Goal: Information Seeking & Learning: Learn about a topic

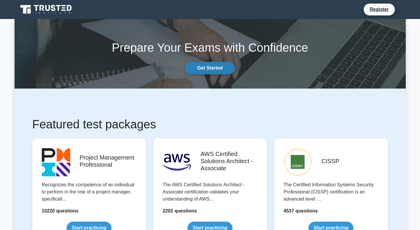
click at [214, 66] on link "Get Started" at bounding box center [210, 68] width 50 height 12
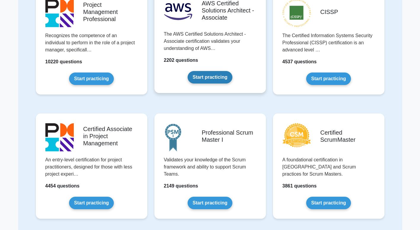
scroll to position [81, 0]
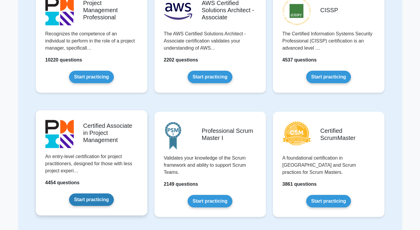
click at [89, 197] on link "Start practicing" at bounding box center [91, 199] width 45 height 12
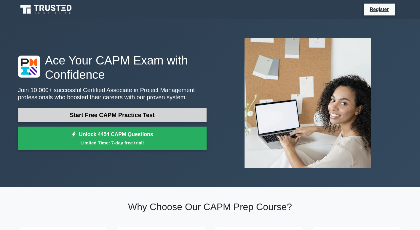
click at [155, 113] on link "Start Free CAPM Practice Test" at bounding box center [112, 115] width 189 height 14
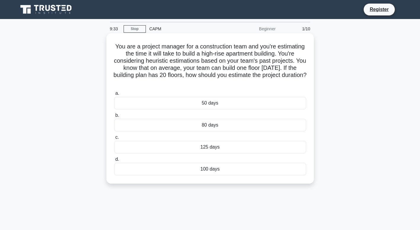
click at [223, 172] on div "100 days" at bounding box center [210, 169] width 192 height 12
click at [114, 161] on input "d. 100 days" at bounding box center [114, 159] width 0 height 4
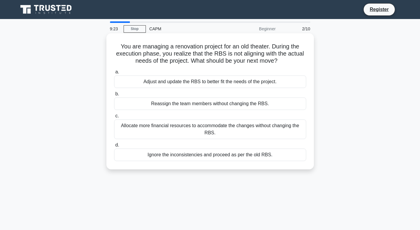
click at [225, 105] on div "Reassign the team members without changing the RBS." at bounding box center [210, 103] width 192 height 12
click at [114, 96] on input "b. Reassign the team members without changing the RBS." at bounding box center [114, 94] width 0 height 4
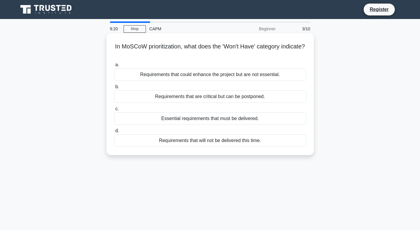
click at [229, 93] on div "Requirements that are critical but can be postponed." at bounding box center [210, 96] width 192 height 12
click at [114, 89] on input "b. Requirements that are critical but can be postponed." at bounding box center [114, 87] width 0 height 4
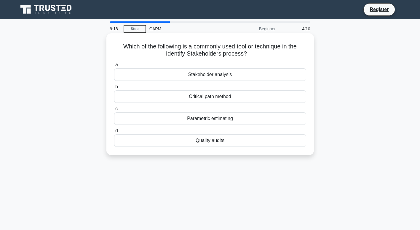
click at [229, 94] on div "Critical path method" at bounding box center [210, 96] width 192 height 12
click at [114, 89] on input "b. Critical path method" at bounding box center [114, 87] width 0 height 4
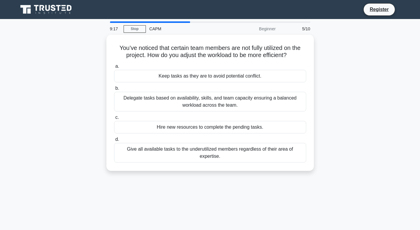
click at [229, 94] on div "Delegate tasks based on availability, skills, and team capacity ensuring a bala…" at bounding box center [210, 102] width 192 height 20
click at [114, 90] on input "b. Delegate tasks based on availability, skills, and team capacity ensuring a b…" at bounding box center [114, 88] width 0 height 4
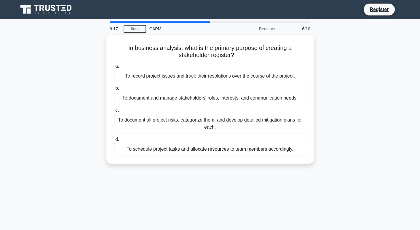
click at [229, 94] on div "To document and manage stakeholders' roles, interests, and communication needs." at bounding box center [210, 98] width 192 height 12
click at [114, 90] on input "b. To document and manage stakeholders' roles, interests, and communication nee…" at bounding box center [114, 88] width 0 height 4
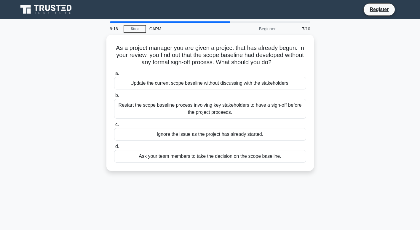
click at [229, 94] on label "b. Restart the scope baseline process involving key stakeholders to have a sign…" at bounding box center [210, 105] width 192 height 27
click at [114, 94] on input "b. Restart the scope baseline process involving key stakeholders to have a sign…" at bounding box center [114, 95] width 0 height 4
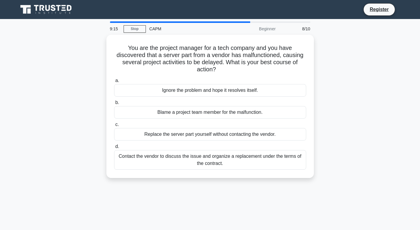
click at [229, 94] on div "Ignore the problem and hope it resolves itself." at bounding box center [210, 90] width 192 height 12
click at [114, 82] on input "a. Ignore the problem and hope it resolves itself." at bounding box center [114, 81] width 0 height 4
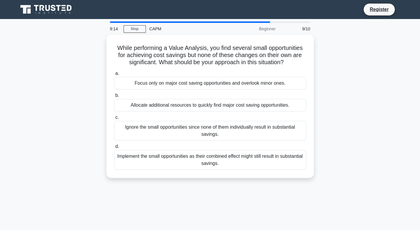
click at [229, 94] on label "b. Allocate additional resources to quickly find major cost saving opportunitie…" at bounding box center [210, 102] width 192 height 20
click at [114, 94] on input "b. Allocate additional resources to quickly find major cost saving opportunitie…" at bounding box center [114, 95] width 0 height 4
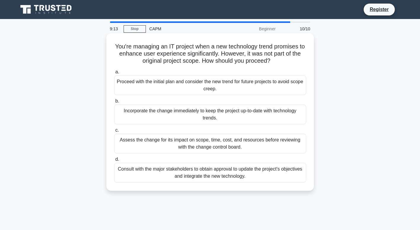
click at [224, 109] on div "Incorporate the change immediately to keep the project up-to-date with technolo…" at bounding box center [210, 114] width 192 height 20
click at [114, 103] on input "b. Incorporate the change immediately to keep the project up-to-date with techn…" at bounding box center [114, 101] width 0 height 4
